Goal: Task Accomplishment & Management: Use online tool/utility

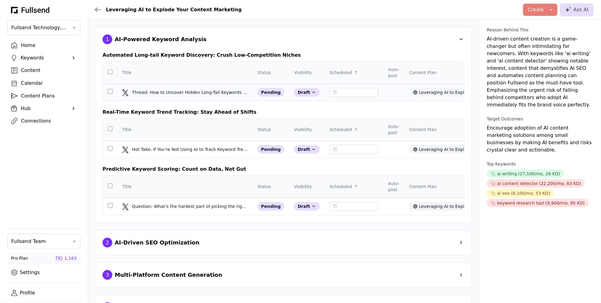
click at [109, 93] on td at bounding box center [110, 92] width 15 height 17
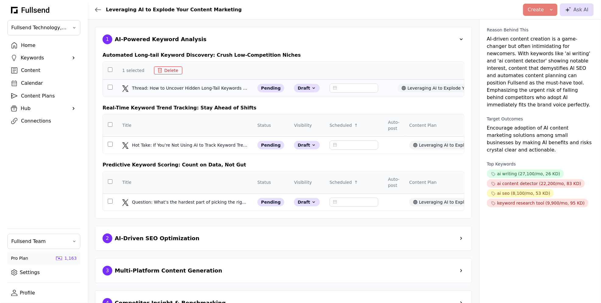
click at [109, 93] on td at bounding box center [110, 87] width 15 height 17
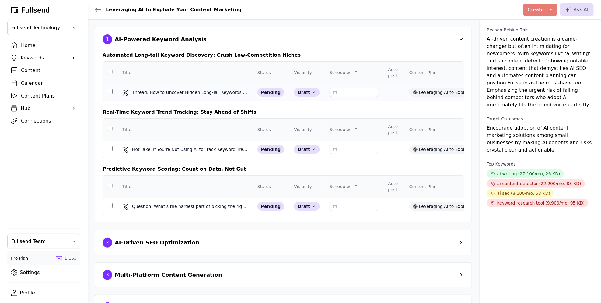
click at [109, 93] on td at bounding box center [110, 92] width 15 height 17
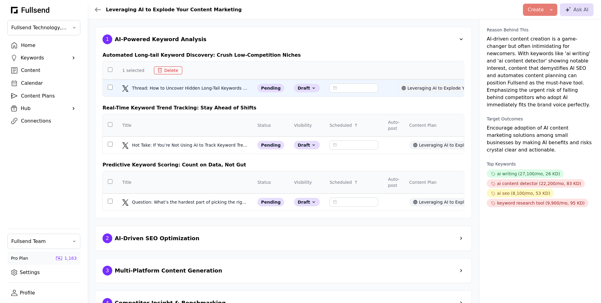
click at [33, 43] on div "Home" at bounding box center [48, 45] width 55 height 7
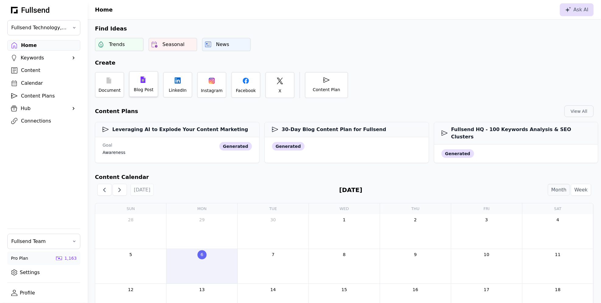
click at [145, 88] on div "Blog Post" at bounding box center [144, 89] width 20 height 6
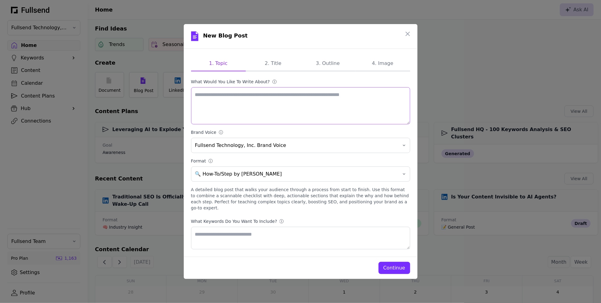
click at [235, 106] on textarea "What would you like to write about? ⓘ" at bounding box center [300, 105] width 219 height 37
drag, startPoint x: 331, startPoint y: 100, endPoint x: 190, endPoint y: 100, distance: 140.7
click at [190, 100] on div "**********" at bounding box center [301, 153] width 234 height 208
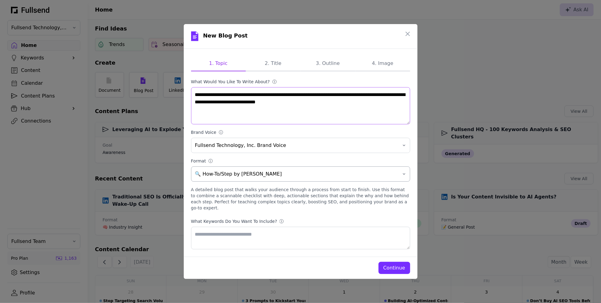
type textarea "**********"
click at [274, 175] on span "🔍 How-To/Step by [PERSON_NAME]" at bounding box center [296, 173] width 203 height 7
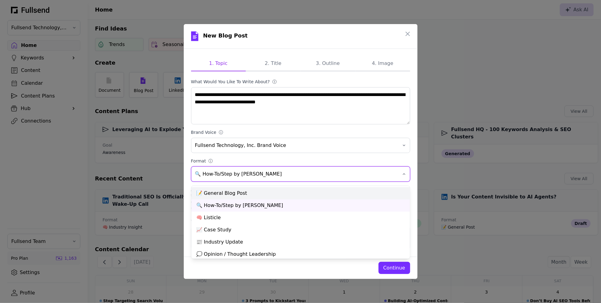
click at [268, 190] on div "📝 General Blog Post" at bounding box center [300, 193] width 219 height 12
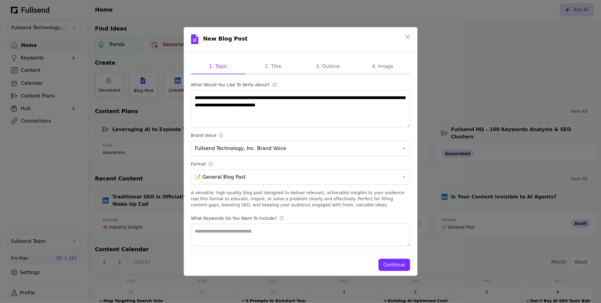
click at [391, 262] on div "Continue" at bounding box center [395, 264] width 22 height 7
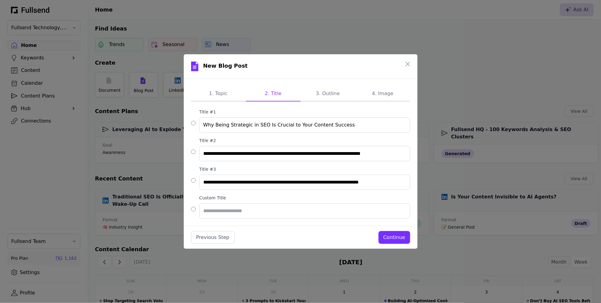
click at [387, 234] on div "Continue" at bounding box center [395, 237] width 22 height 7
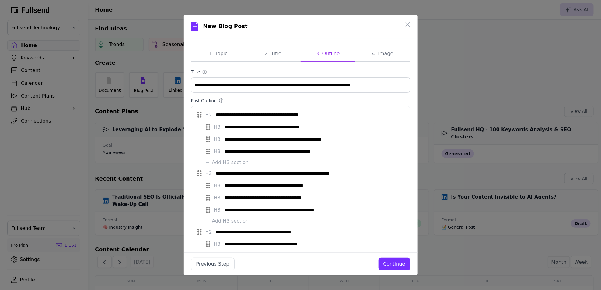
drag, startPoint x: 201, startPoint y: 174, endPoint x: 154, endPoint y: 1, distance: 179.0
click at [409, 23] on icon "button" at bounding box center [408, 25] width 4 height 4
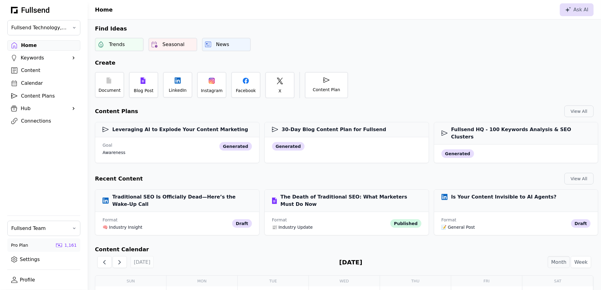
click at [33, 96] on div "Content Plans" at bounding box center [48, 95] width 55 height 7
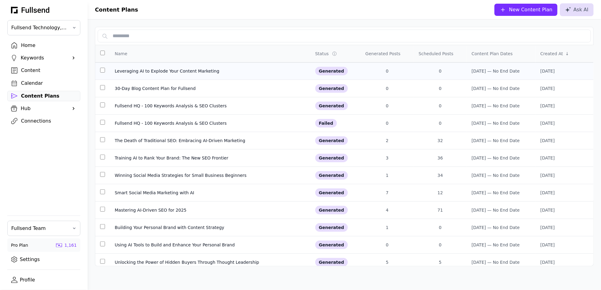
click at [162, 70] on div "Leveraging AI to Explode Your Content Marketing" at bounding box center [210, 71] width 191 height 6
click at [142, 155] on div "Training AI to Rank Your Brand: The New SEO Frontier" at bounding box center [210, 158] width 191 height 6
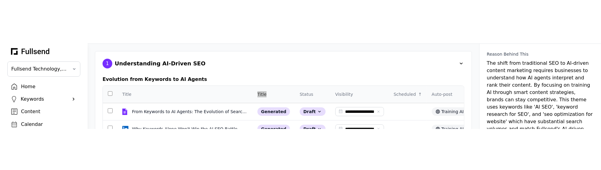
scroll to position [19, 0]
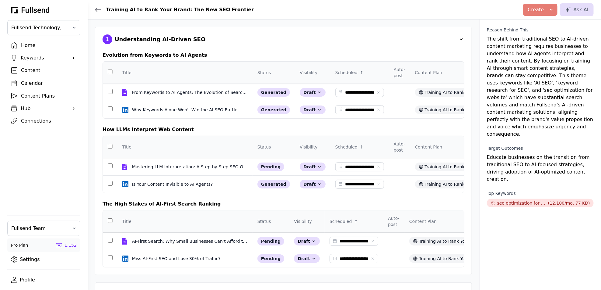
click at [22, 45] on div "Home" at bounding box center [48, 45] width 55 height 7
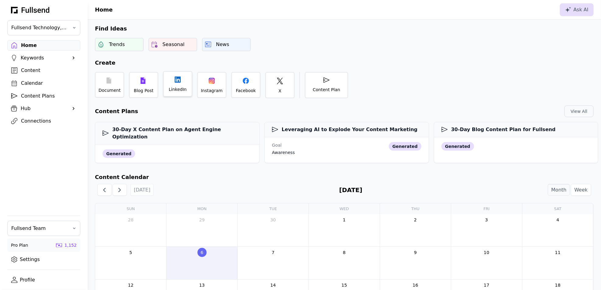
click at [171, 85] on div "LinkedIn" at bounding box center [177, 84] width 29 height 26
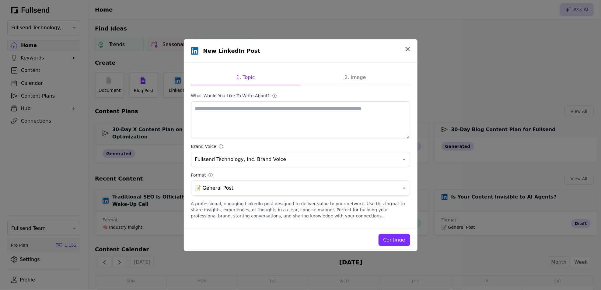
click at [412, 47] on button "button" at bounding box center [408, 49] width 12 height 12
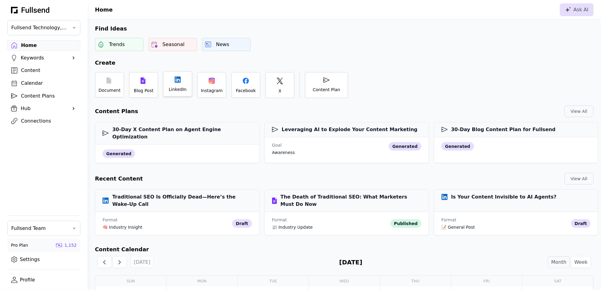
click at [176, 80] on icon at bounding box center [178, 79] width 6 height 6
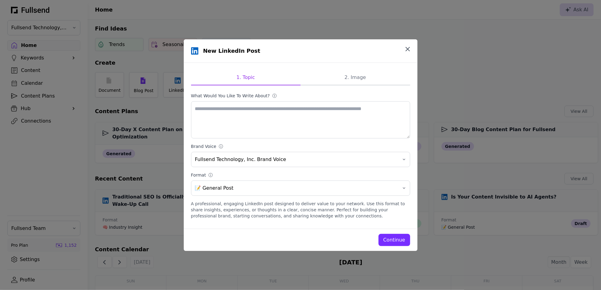
click at [408, 48] on icon "button" at bounding box center [407, 48] width 7 height 7
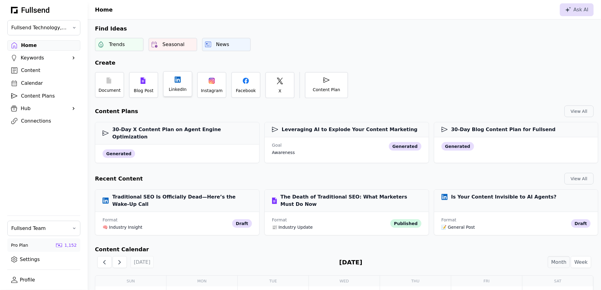
click at [181, 83] on div "LinkedIn" at bounding box center [177, 84] width 29 height 26
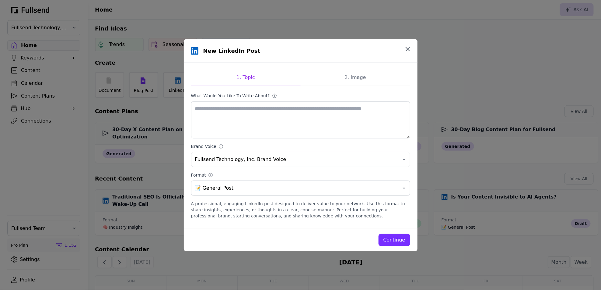
click at [406, 52] on icon "button" at bounding box center [407, 48] width 7 height 7
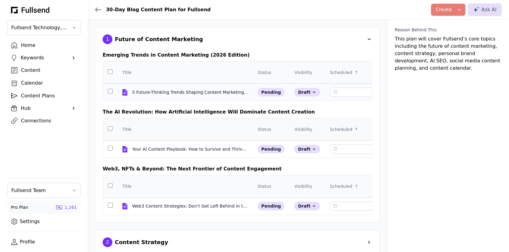
click at [180, 87] on td "5 Future-Thinking Trends Shaping Content Marketing (And Why You're About to Mis…" at bounding box center [185, 92] width 135 height 17
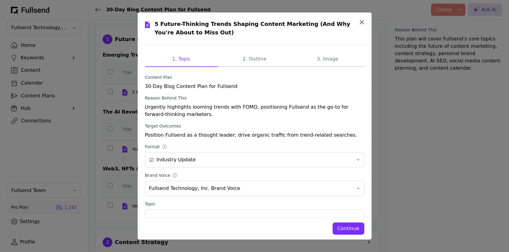
click at [360, 20] on icon "button" at bounding box center [362, 22] width 4 height 4
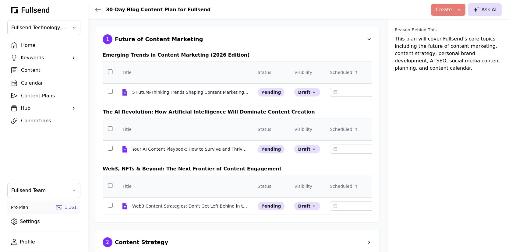
click at [490, 13] on div "Ask AI" at bounding box center [484, 9] width 23 height 7
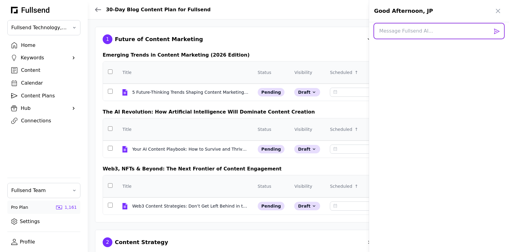
click at [434, 33] on textarea at bounding box center [439, 30] width 130 height 15
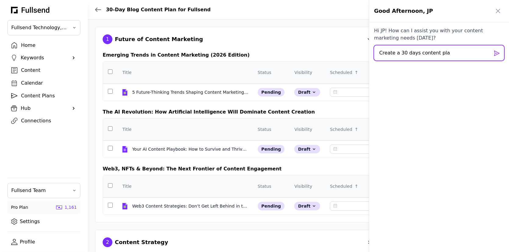
type textarea "Create a 30 days content plan"
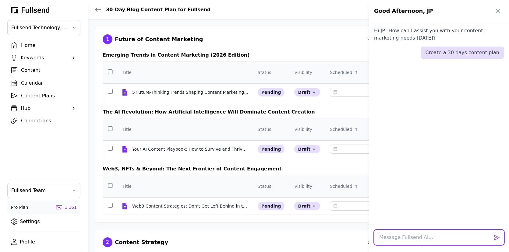
scroll to position [19, 0]
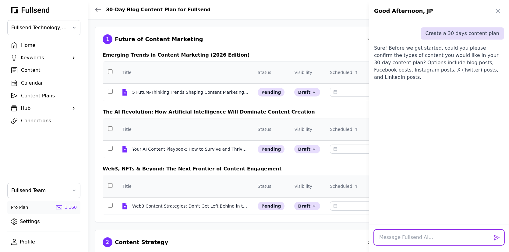
click at [433, 239] on textarea at bounding box center [439, 237] width 130 height 15
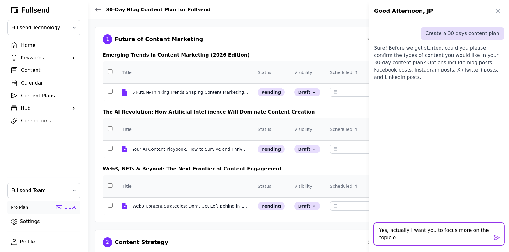
scroll to position [0, 0]
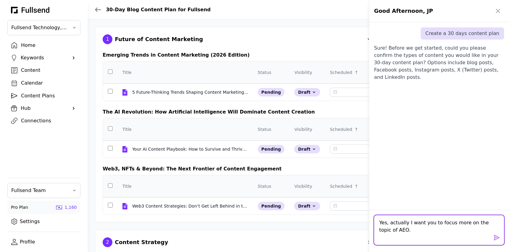
type textarea "Yes, actually I want you to focus more on the topic of AEO"
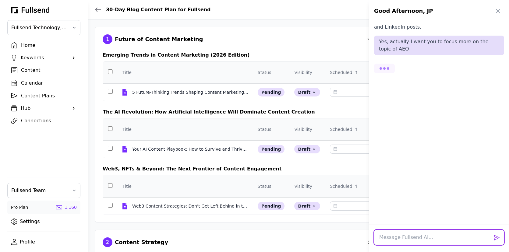
scroll to position [70, 0]
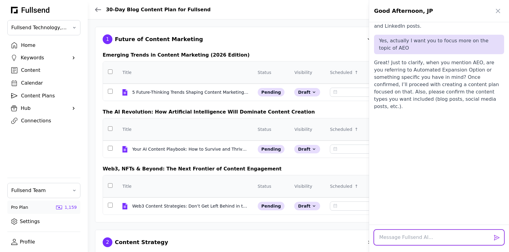
click at [407, 236] on textarea at bounding box center [439, 237] width 130 height 15
type textarea "Agent Engine Optimization"
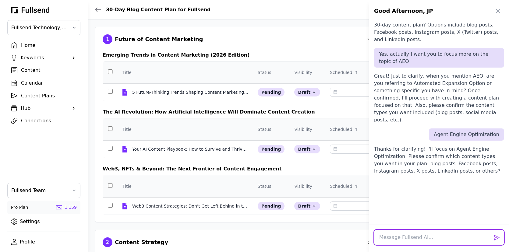
scroll to position [86, 0]
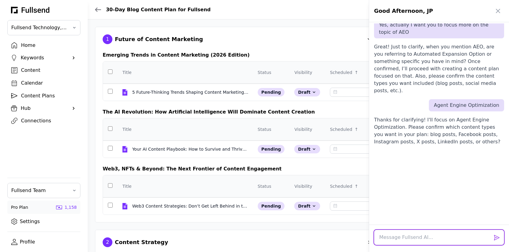
click at [411, 234] on textarea at bounding box center [439, 237] width 130 height 15
type textarea "X"
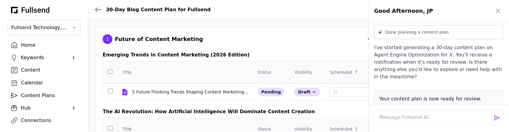
scroll to position [249, 0]
